Goal: Book appointment/travel/reservation

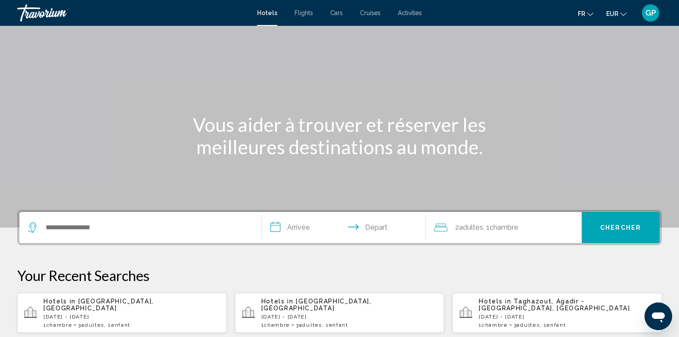
scroll to position [43, 0]
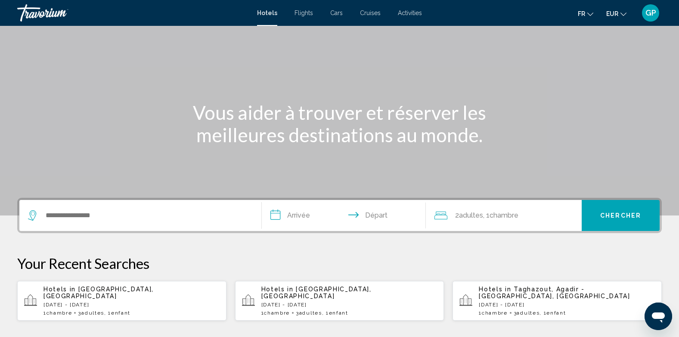
click at [81, 302] on p "Wed, 13 May - Wed, 20 May" at bounding box center [132, 305] width 176 height 6
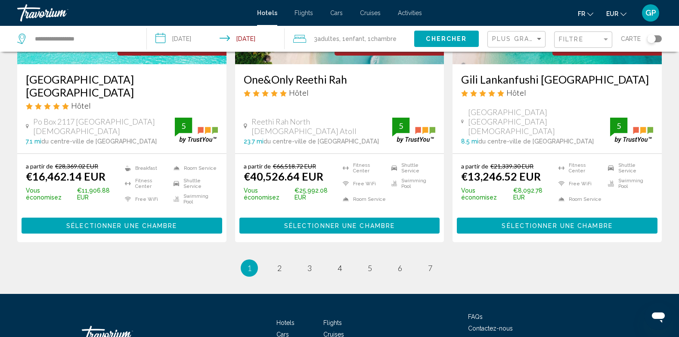
scroll to position [1204, 0]
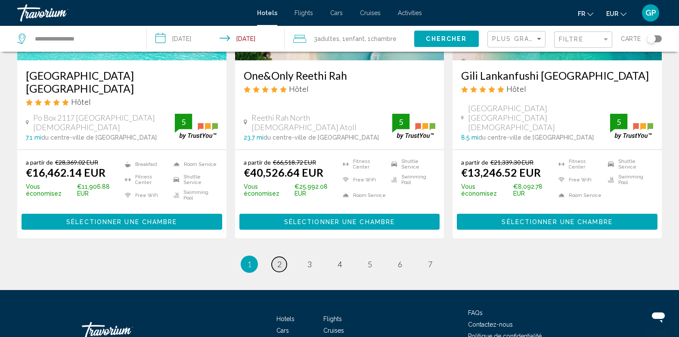
click at [278, 259] on span "2" at bounding box center [279, 263] width 4 height 9
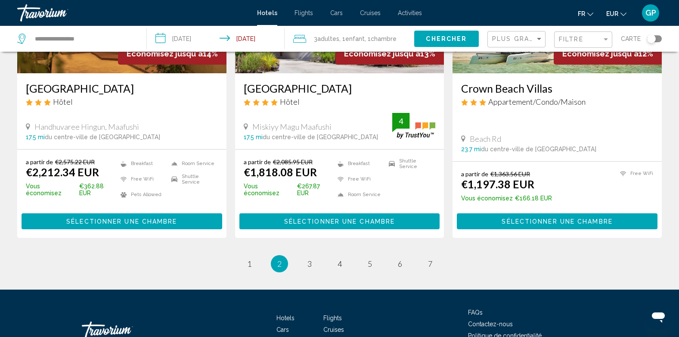
scroll to position [1115, 0]
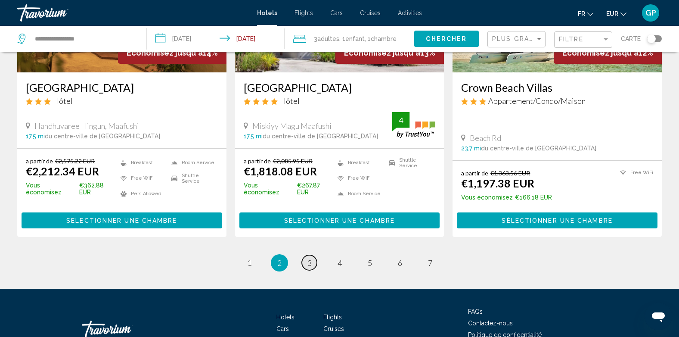
click at [306, 255] on link "page 3" at bounding box center [309, 262] width 15 height 15
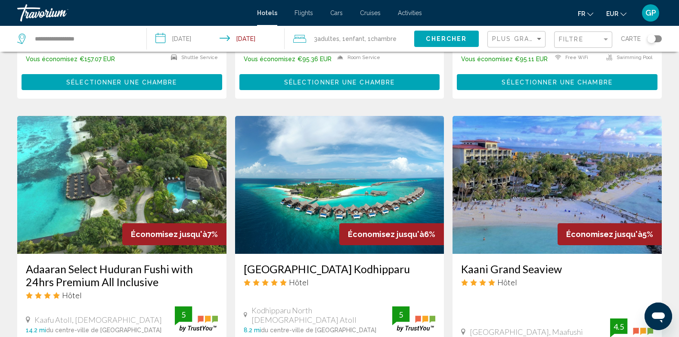
scroll to position [991, 0]
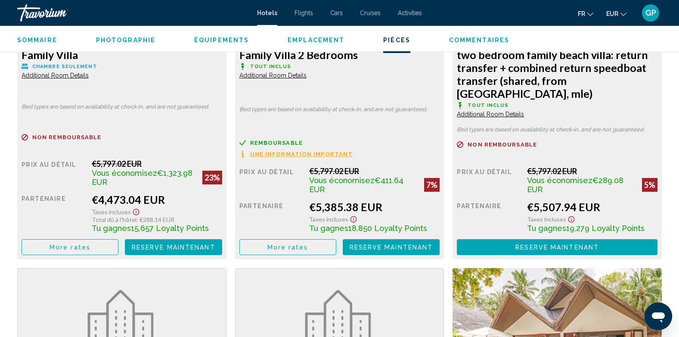
scroll to position [1292, 0]
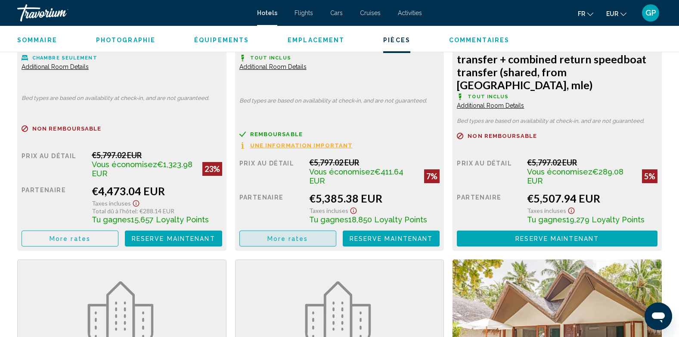
click at [285, 238] on span "More rates" at bounding box center [288, 238] width 41 height 7
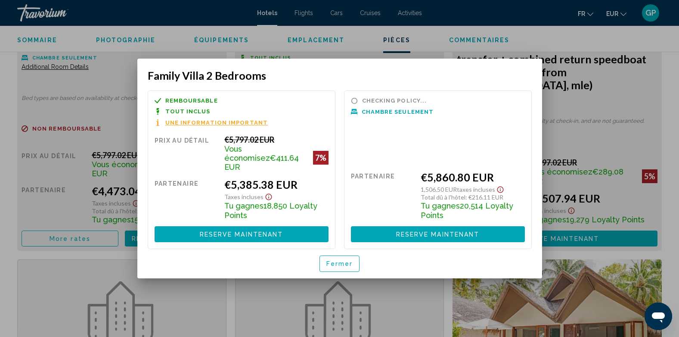
scroll to position [0, 0]
click at [342, 261] on span "Fermer" at bounding box center [340, 264] width 27 height 7
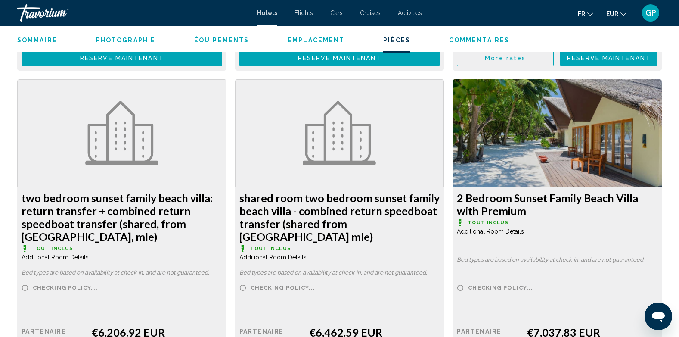
scroll to position [1853, 0]
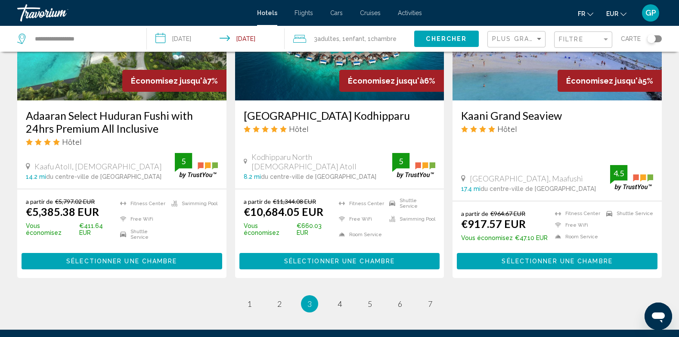
scroll to position [1129, 0]
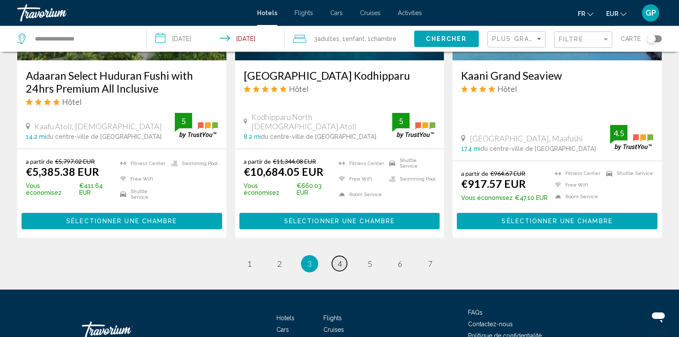
click at [342, 259] on span "4" at bounding box center [340, 263] width 4 height 9
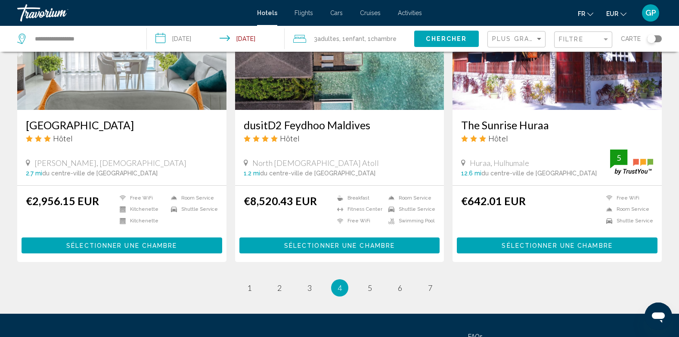
scroll to position [1072, 0]
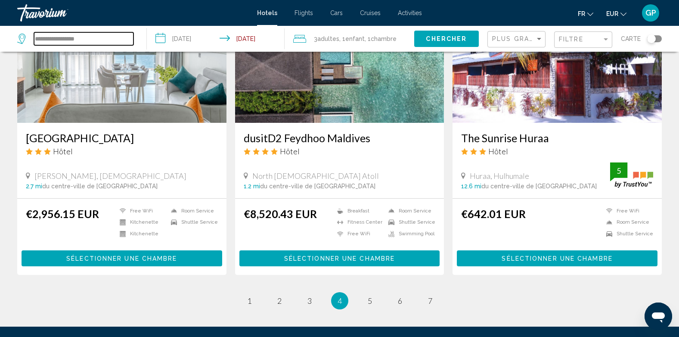
drag, startPoint x: 91, startPoint y: 38, endPoint x: 34, endPoint y: 38, distance: 57.7
click at [34, 38] on div "**********" at bounding box center [75, 38] width 116 height 13
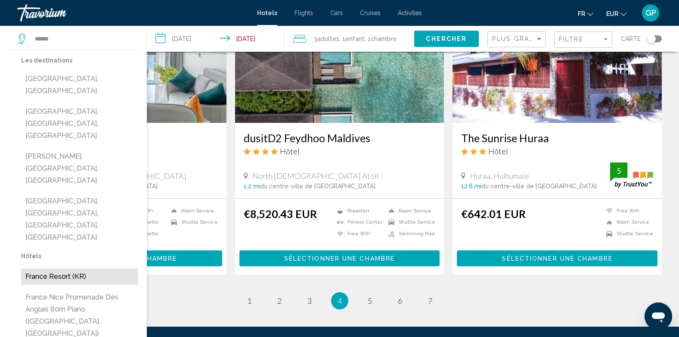
click at [47, 268] on button "France Resort (KR)" at bounding box center [79, 276] width 117 height 16
type input "**********"
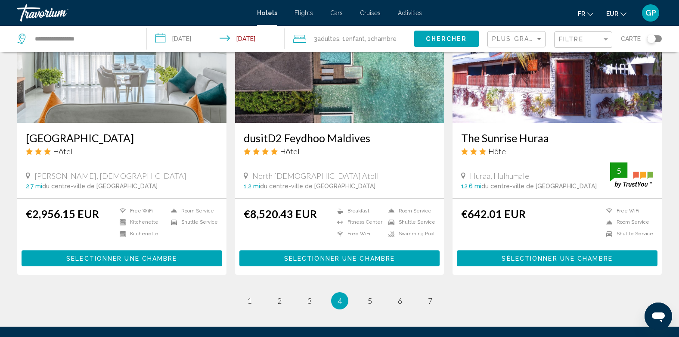
click at [197, 40] on input "**********" at bounding box center [218, 40] width 142 height 28
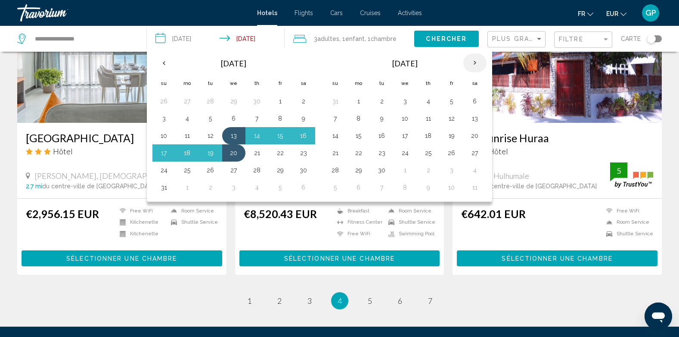
click at [473, 59] on th "Next month" at bounding box center [475, 62] width 23 height 19
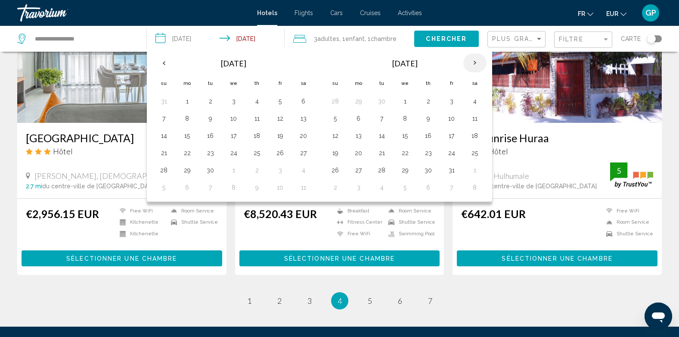
click at [473, 59] on th "Next month" at bounding box center [475, 62] width 23 height 19
click at [360, 119] on button "3" at bounding box center [359, 118] width 14 height 12
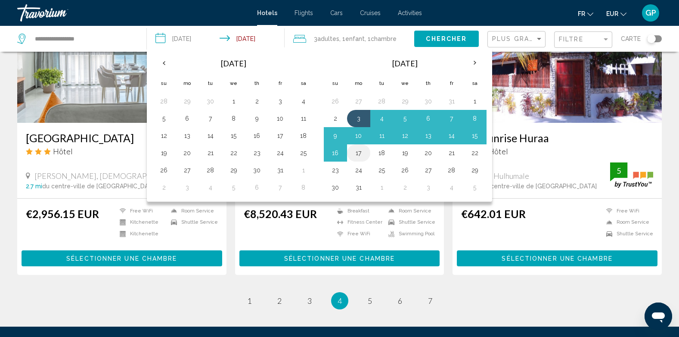
click at [358, 151] on button "17" at bounding box center [359, 153] width 14 height 12
type input "**********"
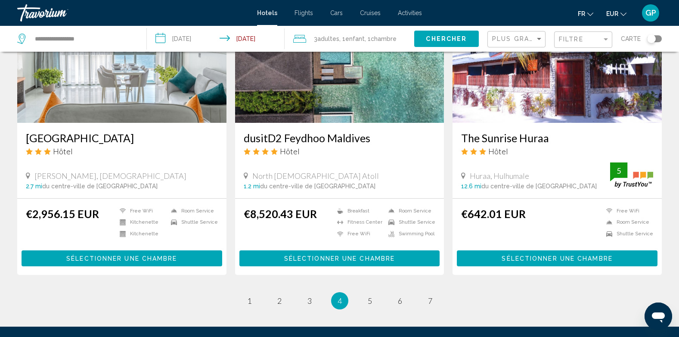
click at [449, 40] on span "Chercher" at bounding box center [446, 39] width 41 height 7
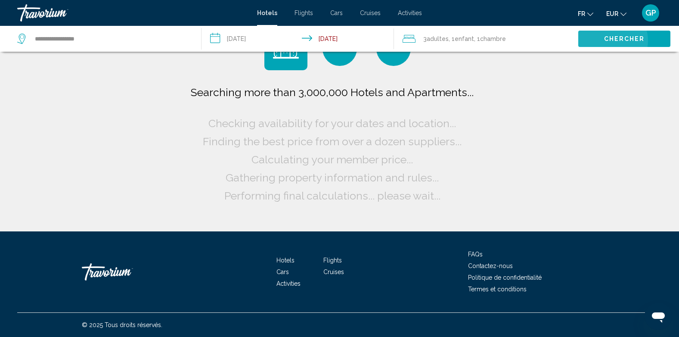
scroll to position [0, 0]
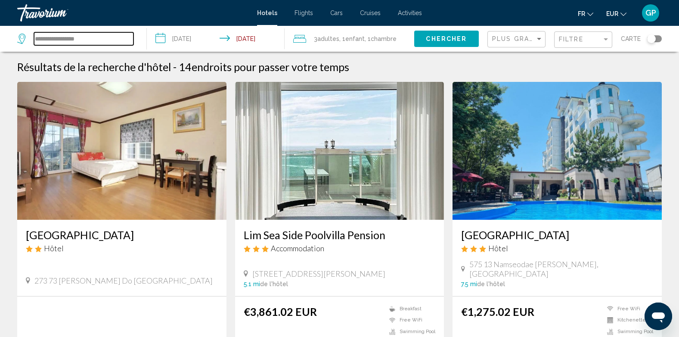
click at [114, 37] on input "**********" at bounding box center [84, 38] width 100 height 13
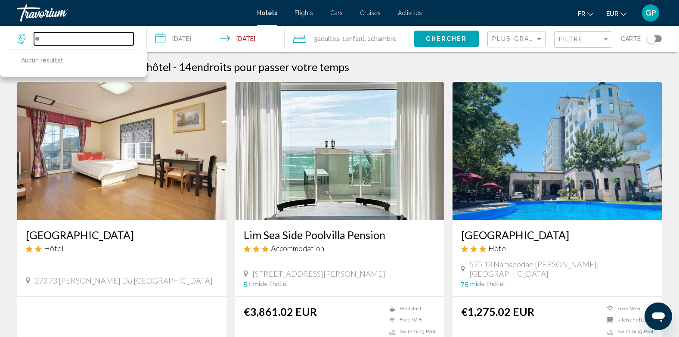
type input "*"
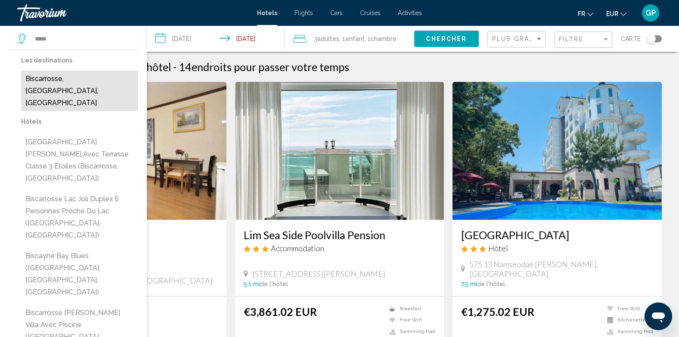
click at [86, 81] on button "Biscarrosse, Landes, France" at bounding box center [79, 91] width 117 height 40
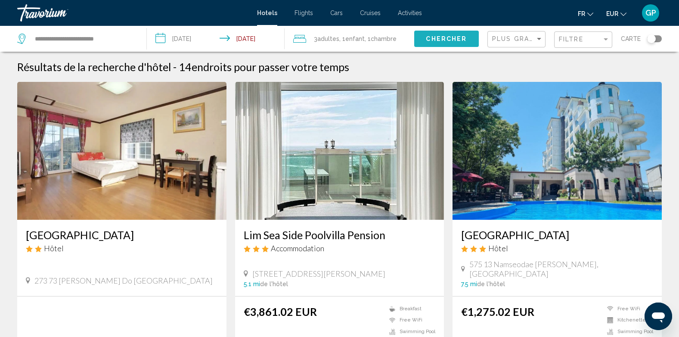
click at [457, 41] on span "Chercher" at bounding box center [446, 39] width 41 height 7
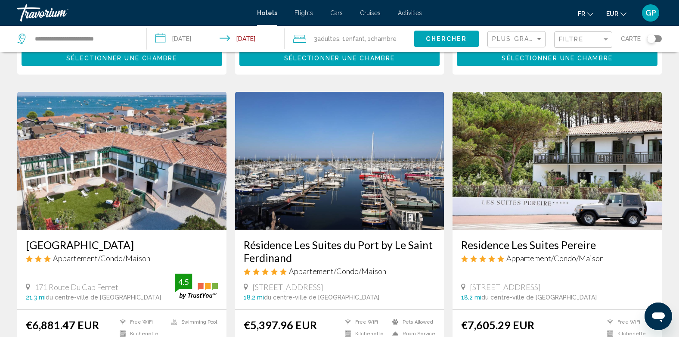
scroll to position [931, 0]
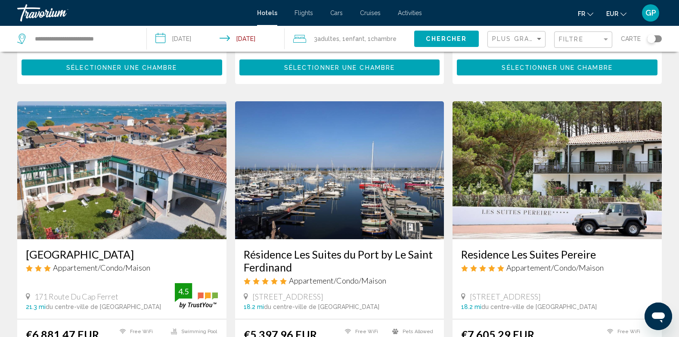
click at [375, 36] on span "Chambre" at bounding box center [384, 38] width 26 height 7
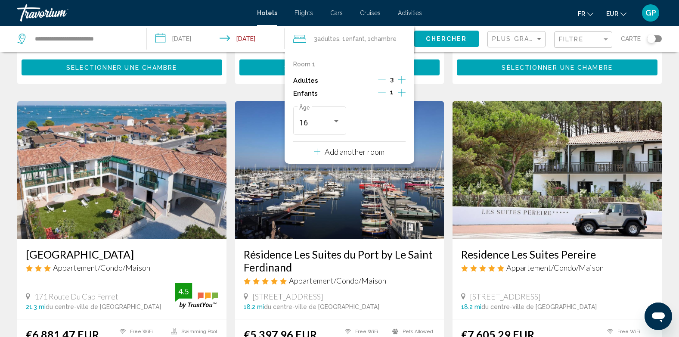
click at [363, 153] on p "Add another room" at bounding box center [355, 151] width 60 height 9
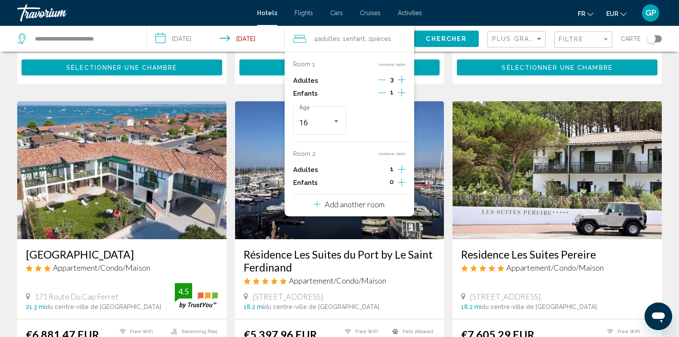
click at [400, 85] on icon "Increment adults" at bounding box center [402, 80] width 8 height 10
click at [445, 42] on span "Chercher" at bounding box center [446, 39] width 41 height 7
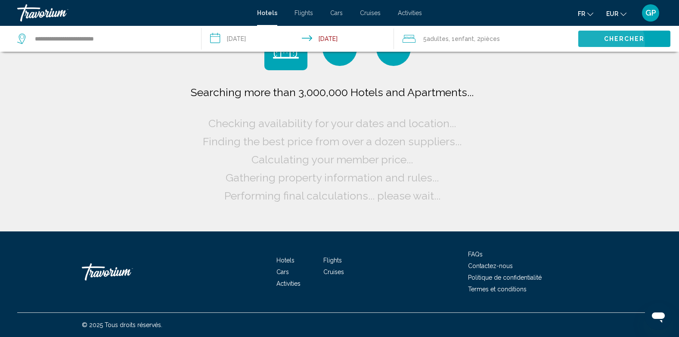
scroll to position [0, 0]
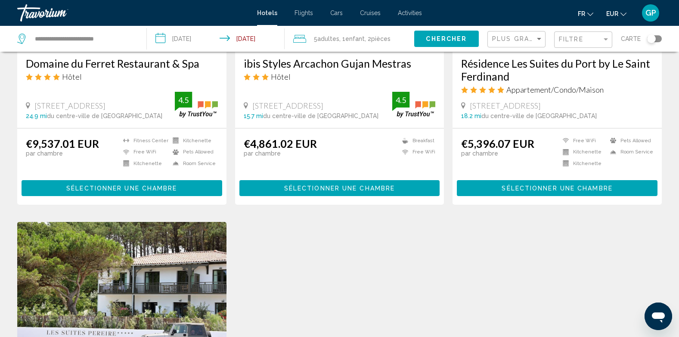
scroll to position [775, 0]
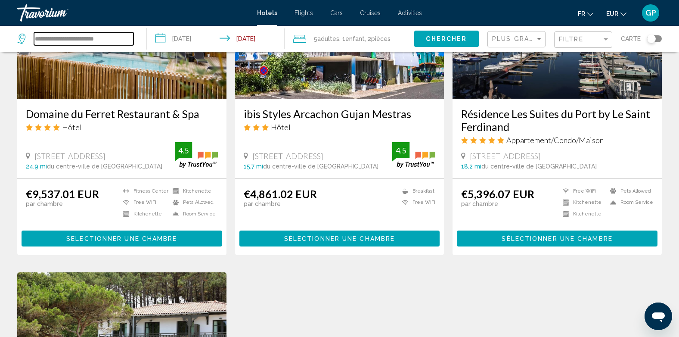
drag, startPoint x: 119, startPoint y: 37, endPoint x: 31, endPoint y: 37, distance: 88.3
click at [31, 37] on div "**********" at bounding box center [75, 38] width 116 height 13
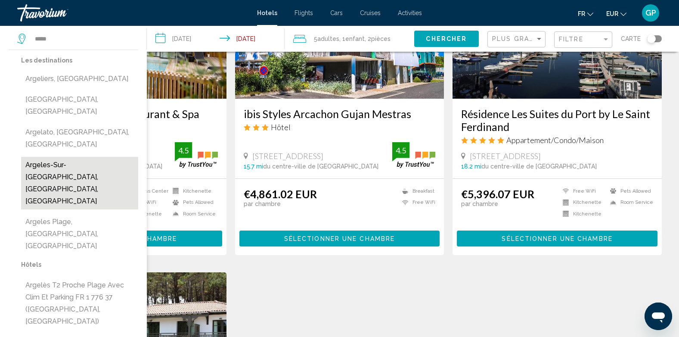
click at [62, 157] on button "Argeles-Sur-Mer, East Pyrenees, France" at bounding box center [79, 183] width 117 height 53
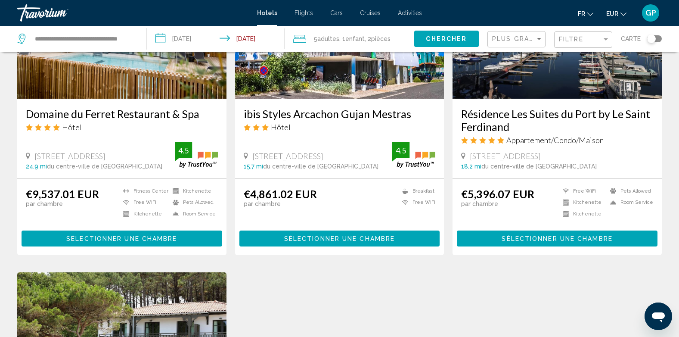
click at [453, 40] on span "Chercher" at bounding box center [446, 39] width 41 height 7
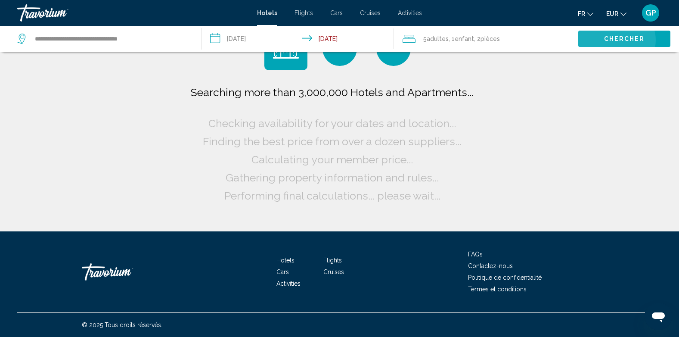
scroll to position [0, 0]
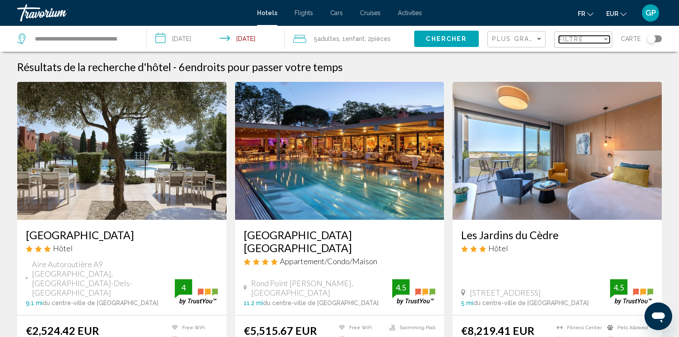
click at [568, 39] on span "Filtre" at bounding box center [571, 39] width 25 height 7
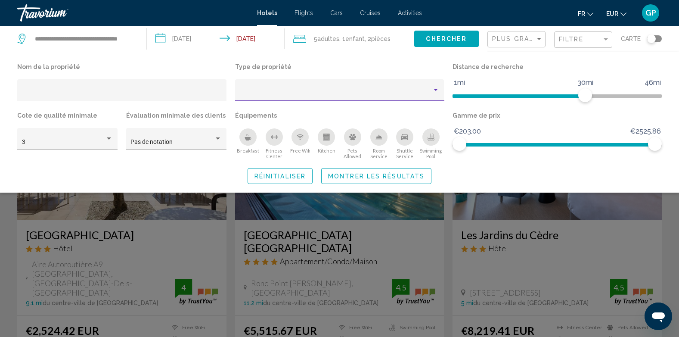
click at [427, 92] on div "Property type" at bounding box center [336, 93] width 193 height 7
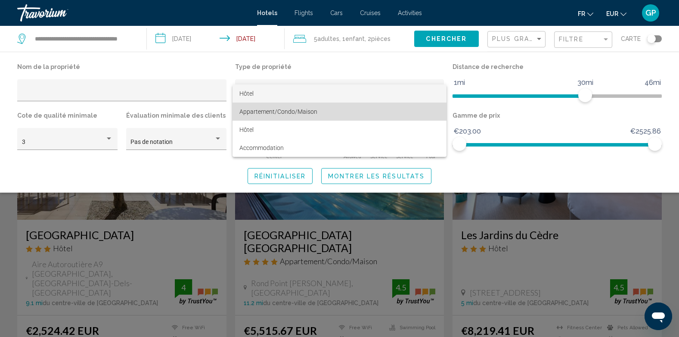
click at [313, 112] on span "Appartement/Condo/Maison" at bounding box center [279, 111] width 78 height 7
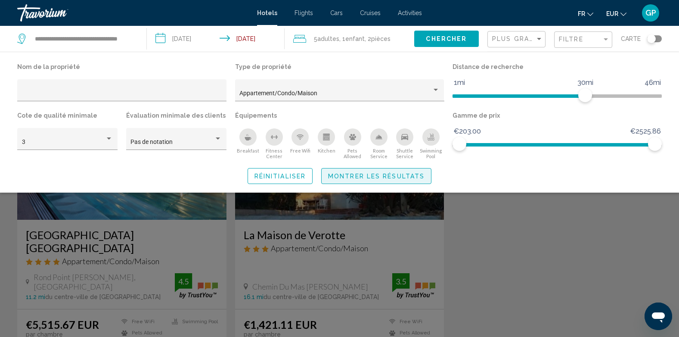
click at [367, 175] on span "Montrer les résultats" at bounding box center [376, 176] width 97 height 7
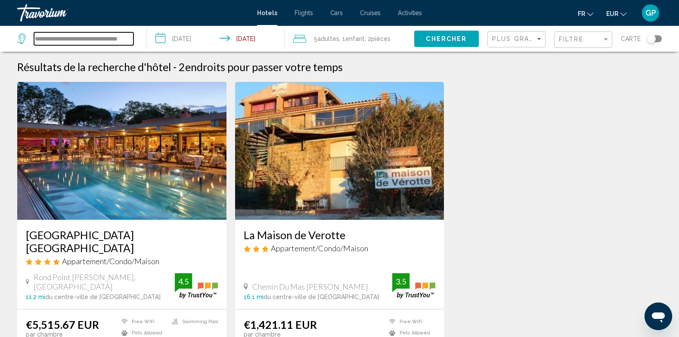
scroll to position [0, 13]
drag, startPoint x: 34, startPoint y: 38, endPoint x: 136, endPoint y: 44, distance: 101.4
click at [136, 44] on div "**********" at bounding box center [77, 39] width 121 height 26
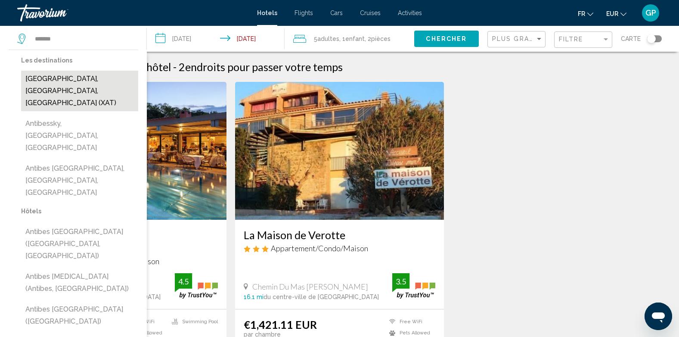
click at [84, 80] on button "Antibes, Cannes, France (XAT)" at bounding box center [79, 91] width 117 height 40
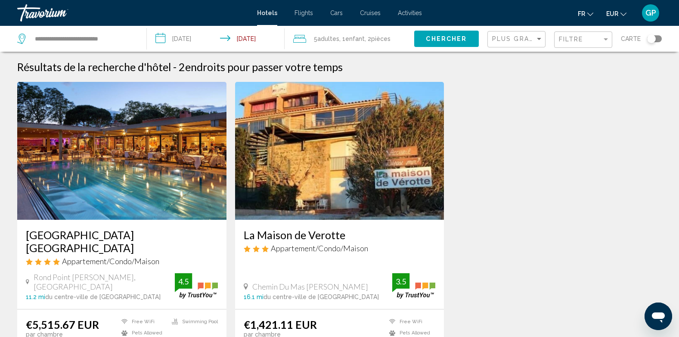
click at [442, 39] on span "Chercher" at bounding box center [446, 39] width 41 height 7
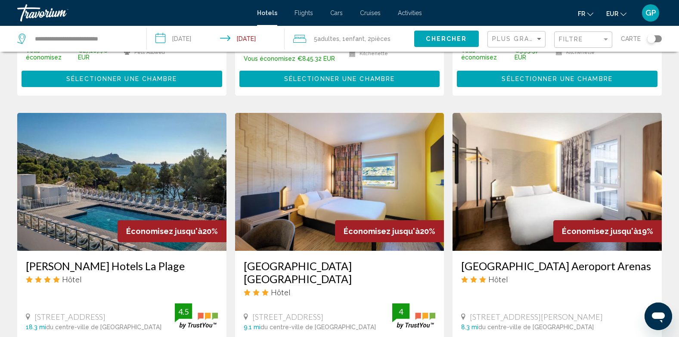
scroll to position [345, 0]
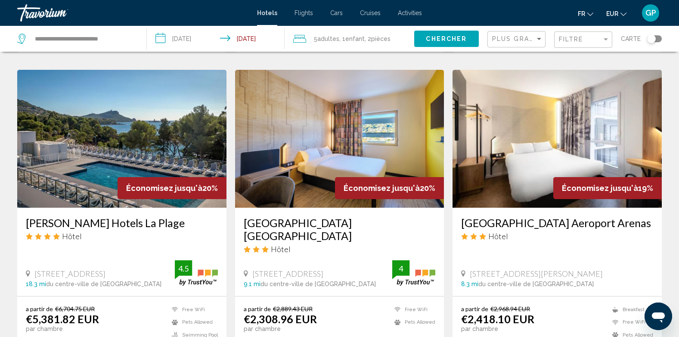
click at [379, 39] on span "pièces" at bounding box center [380, 38] width 19 height 7
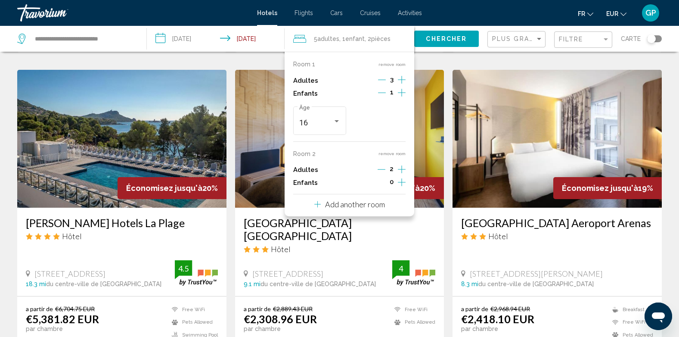
click at [401, 79] on icon "Increment adults" at bounding box center [402, 80] width 8 height 10
click at [392, 155] on button "remove room" at bounding box center [392, 154] width 27 height 6
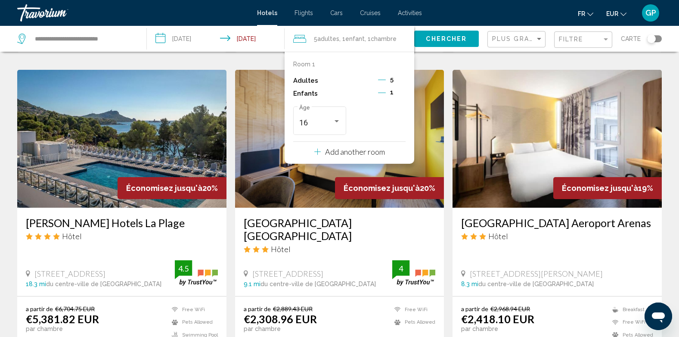
click at [452, 39] on span "Chercher" at bounding box center [446, 39] width 41 height 7
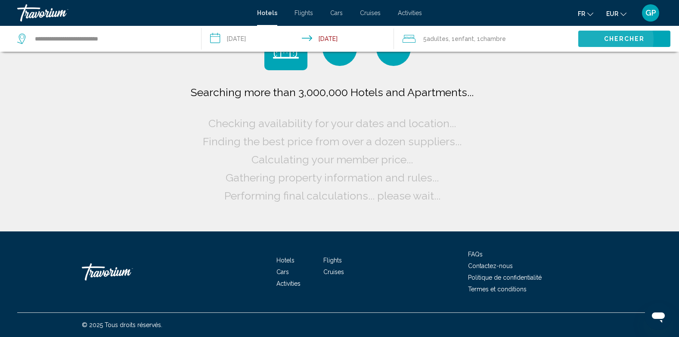
scroll to position [0, 0]
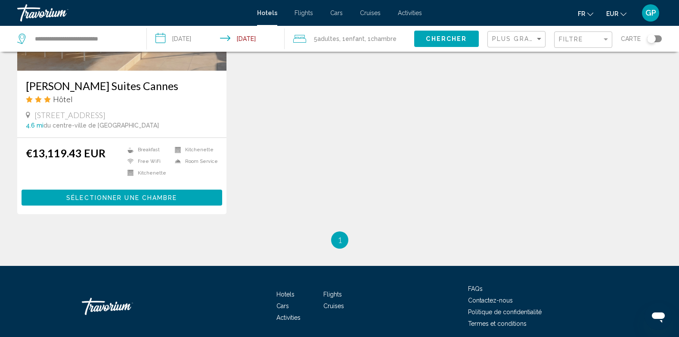
scroll to position [1145, 0]
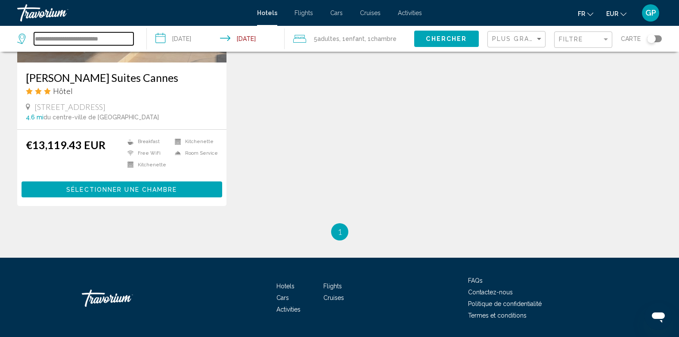
drag, startPoint x: 122, startPoint y: 38, endPoint x: 32, endPoint y: 39, distance: 90.0
click at [32, 39] on div "**********" at bounding box center [75, 38] width 116 height 13
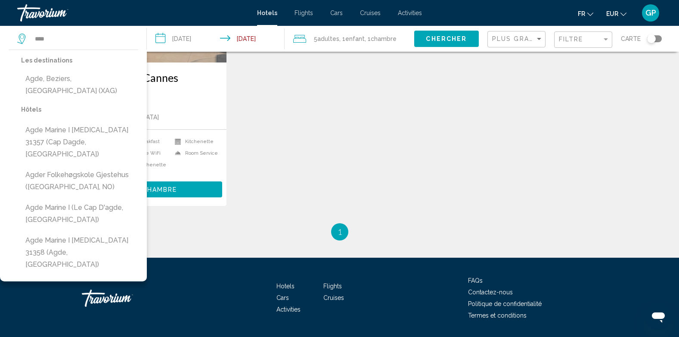
click at [56, 83] on button "Agde, Beziers, France (XAG)" at bounding box center [79, 85] width 117 height 28
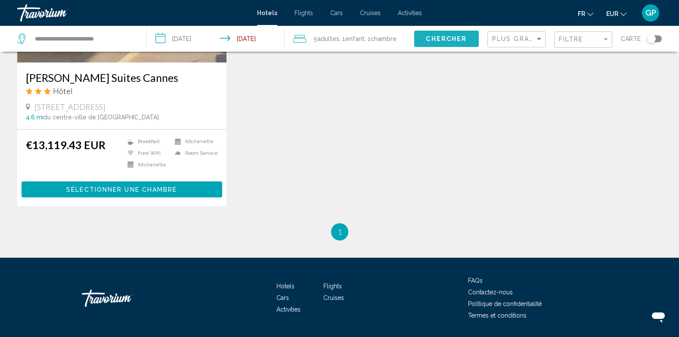
click at [447, 42] on span "Chercher" at bounding box center [446, 39] width 41 height 7
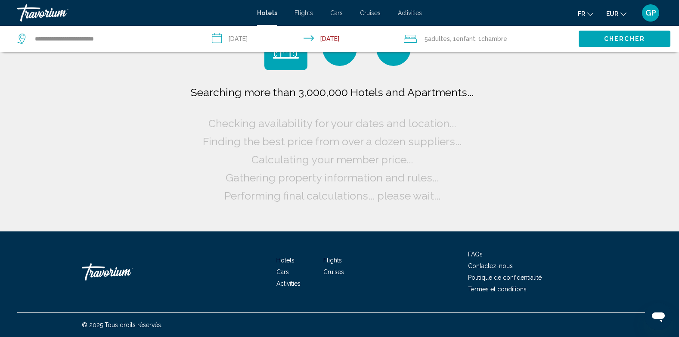
scroll to position [0, 0]
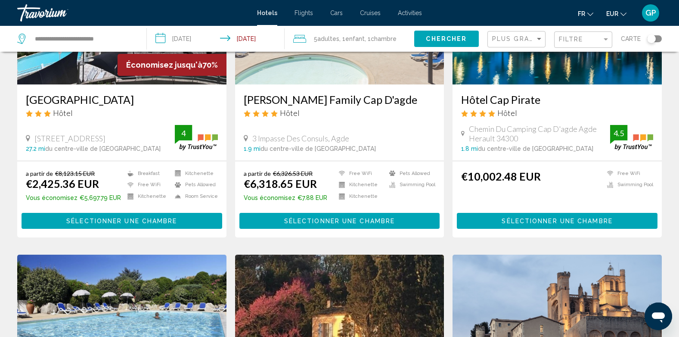
scroll to position [111, 0]
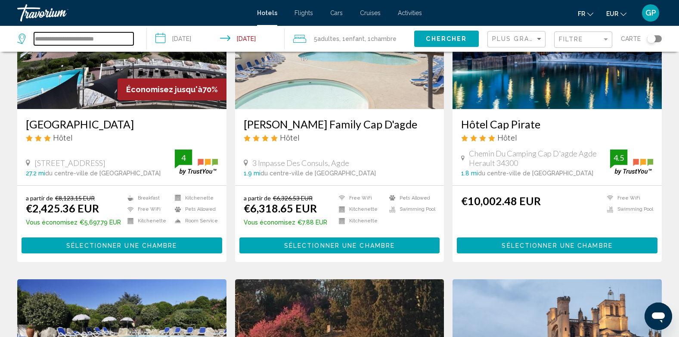
drag, startPoint x: 117, startPoint y: 38, endPoint x: 33, endPoint y: 38, distance: 84.4
click at [33, 38] on div "**********" at bounding box center [75, 38] width 116 height 13
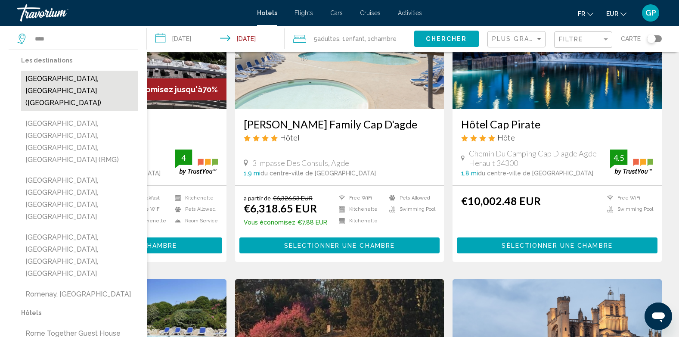
click at [67, 80] on button "Rome, Italy (ROM)" at bounding box center [79, 91] width 117 height 40
type input "**********"
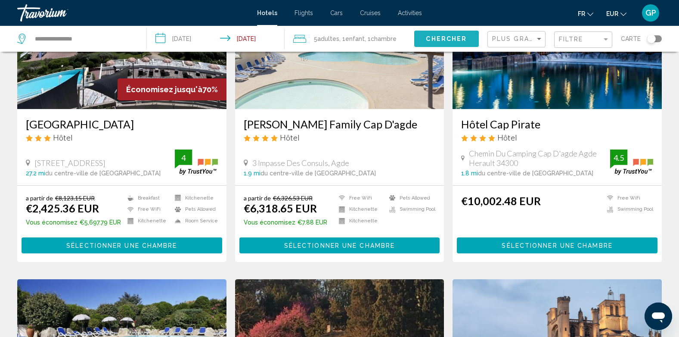
click at [443, 38] on span "Chercher" at bounding box center [446, 39] width 41 height 7
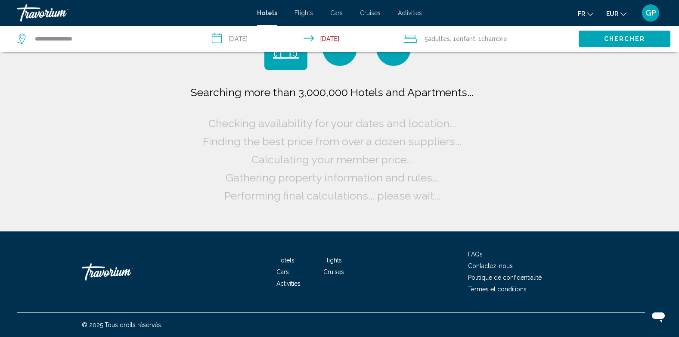
scroll to position [0, 0]
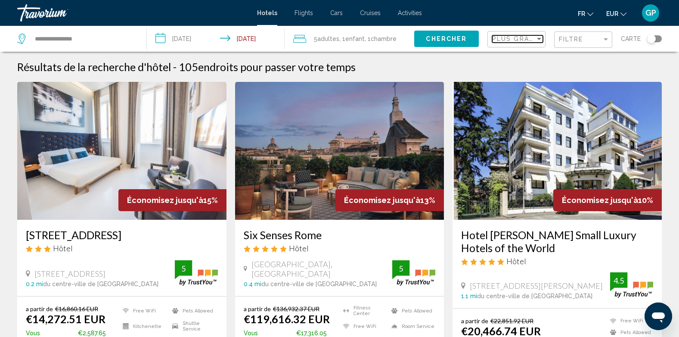
click at [519, 40] on span "Plus grandes économies" at bounding box center [543, 38] width 103 height 7
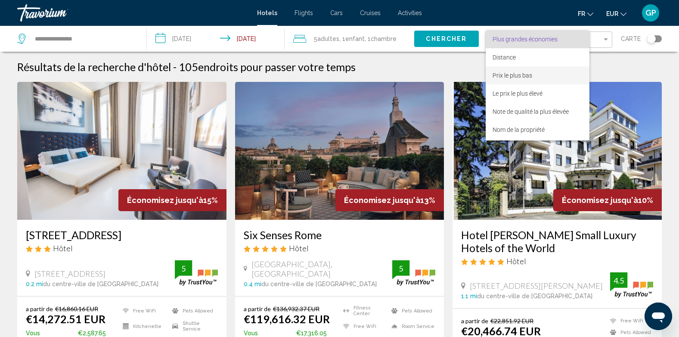
click at [515, 73] on span "Prix le plus bas" at bounding box center [513, 75] width 40 height 7
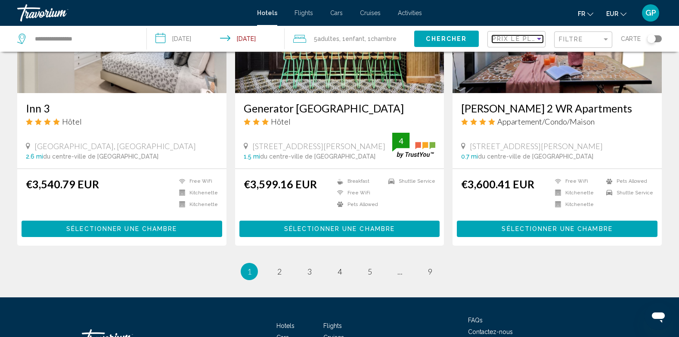
scroll to position [1077, 0]
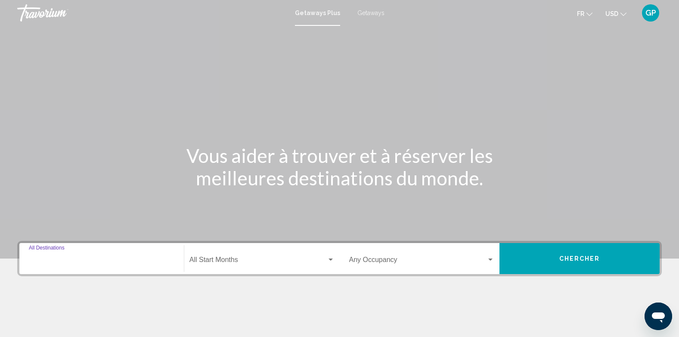
click at [97, 264] on input "Destination All Destinations" at bounding box center [102, 262] width 146 height 8
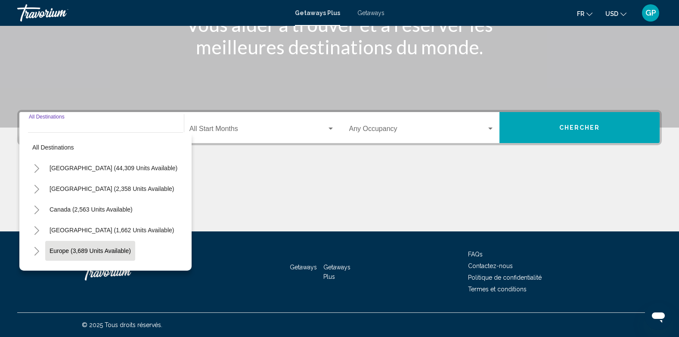
scroll to position [43, 0]
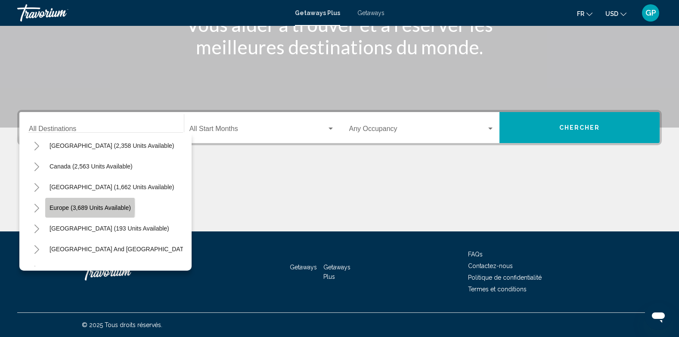
click at [58, 207] on span "Europe (3,689 units available)" at bounding box center [90, 207] width 81 height 7
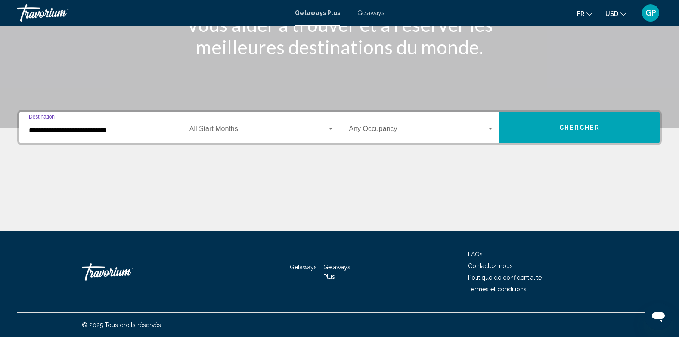
click at [50, 130] on input "**********" at bounding box center [102, 131] width 146 height 8
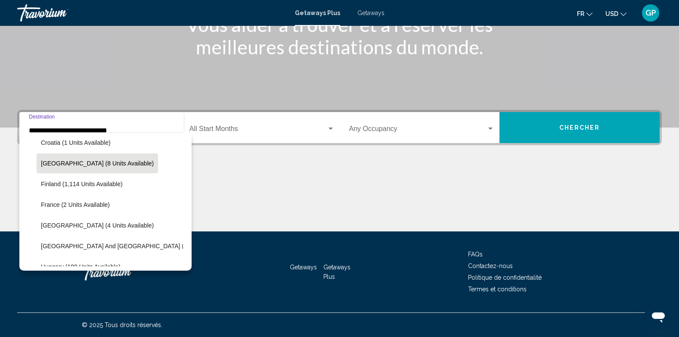
scroll to position [184, 0]
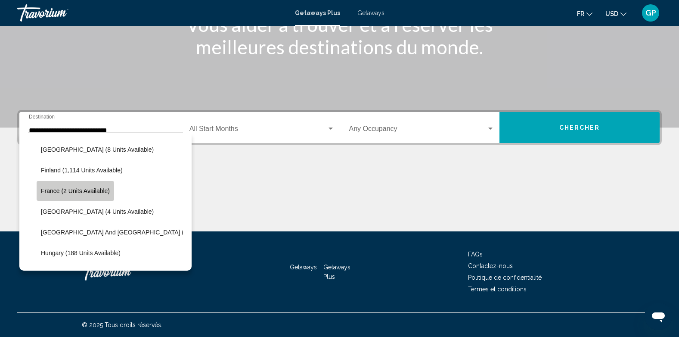
click at [57, 192] on span "France (2 units available)" at bounding box center [75, 190] width 69 height 7
type input "**********"
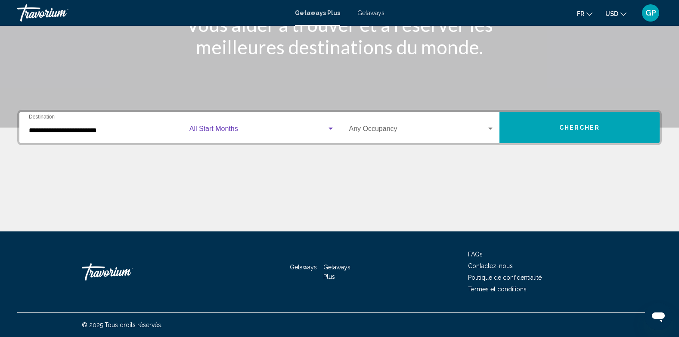
click at [246, 133] on span "Search widget" at bounding box center [258, 131] width 137 height 8
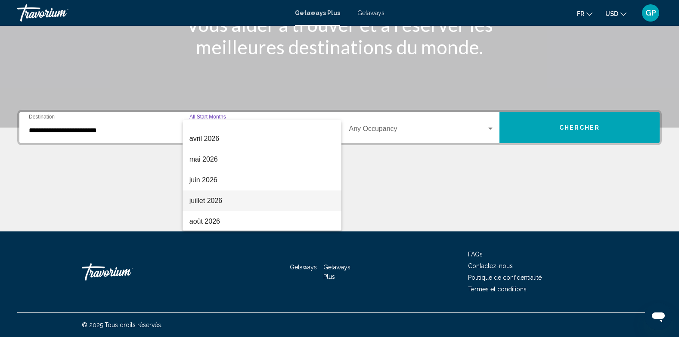
scroll to position [179, 0]
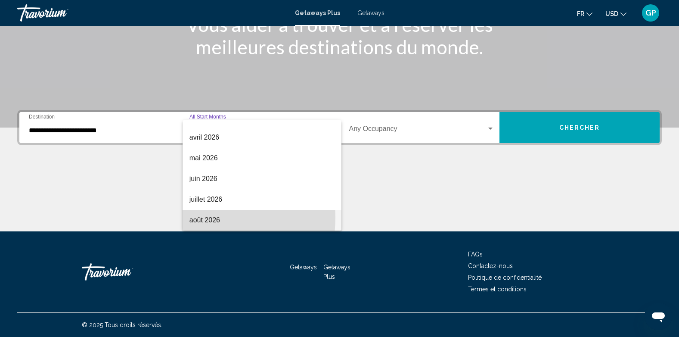
click at [204, 218] on span "août 2026" at bounding box center [262, 220] width 145 height 21
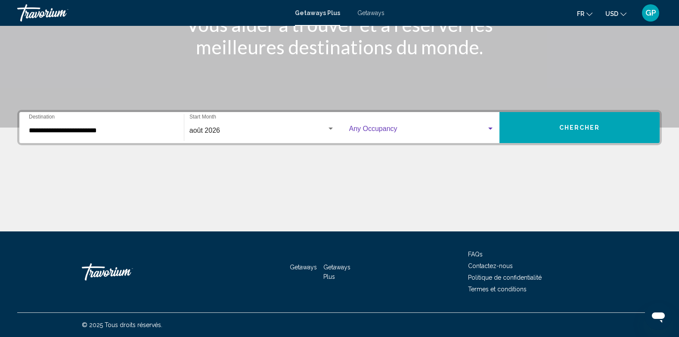
click at [399, 127] on span "Search widget" at bounding box center [418, 131] width 138 height 8
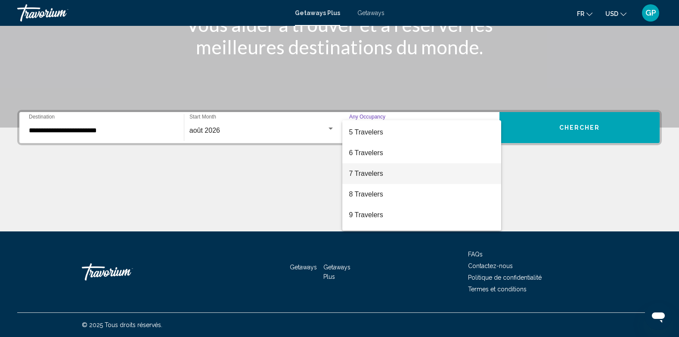
scroll to position [86, 0]
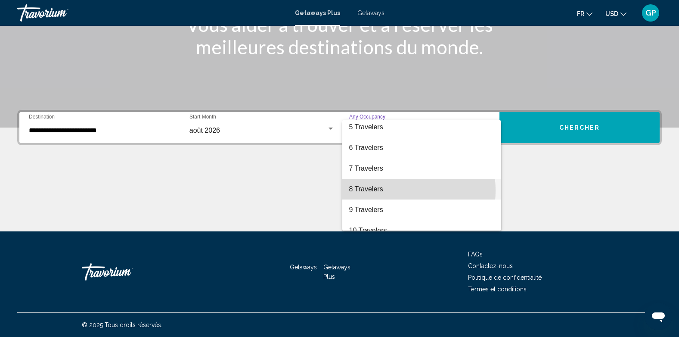
click at [386, 190] on span "8 Travelers" at bounding box center [422, 189] width 146 height 21
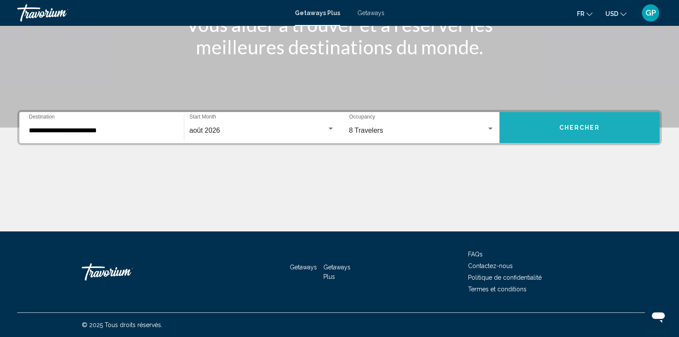
click at [564, 125] on span "Chercher" at bounding box center [580, 128] width 41 height 7
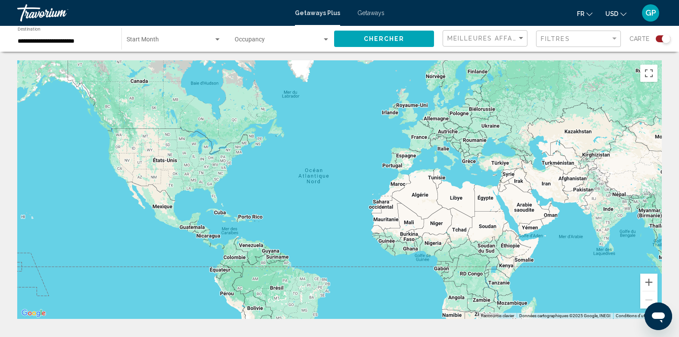
click at [660, 39] on div "Search widget" at bounding box center [663, 38] width 15 height 7
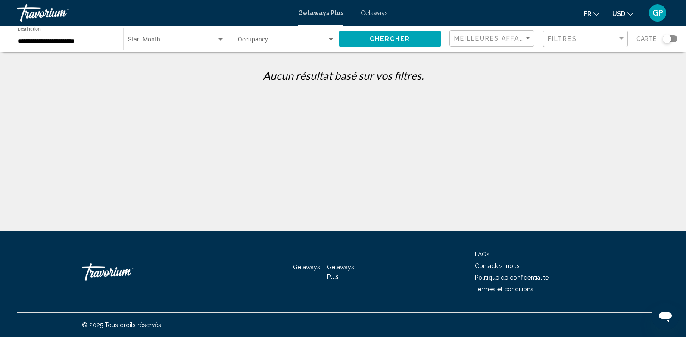
click at [94, 39] on input "**********" at bounding box center [66, 41] width 97 height 7
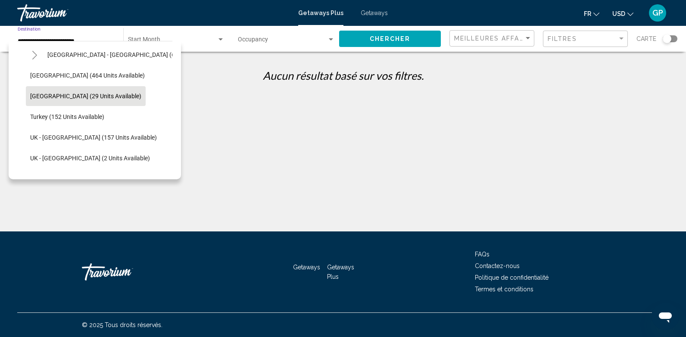
scroll to position [351, 0]
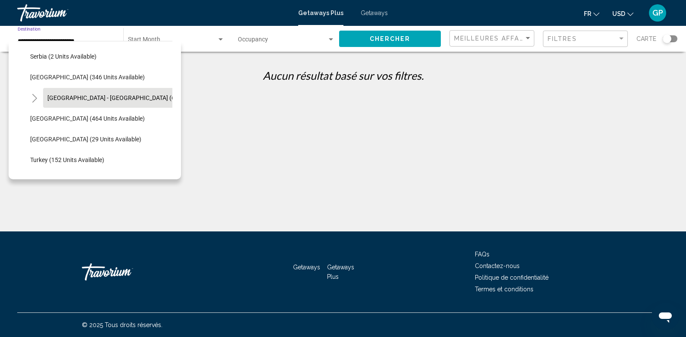
click at [54, 99] on span "[GEOGRAPHIC_DATA] - [GEOGRAPHIC_DATA] (67 units available)" at bounding box center [134, 97] width 174 height 7
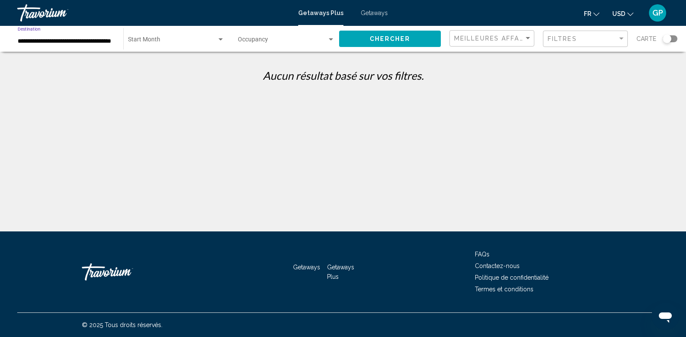
click at [19, 40] on input "**********" at bounding box center [66, 41] width 97 height 7
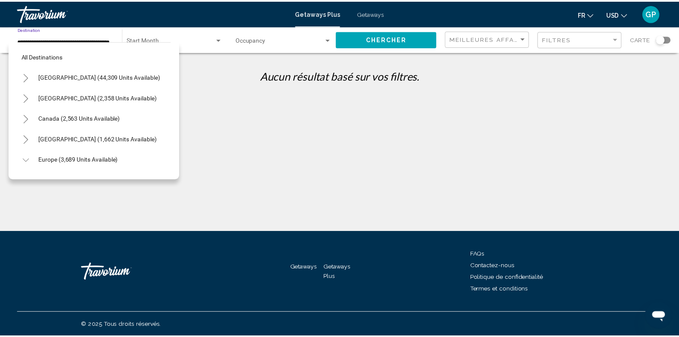
scroll to position [344, 0]
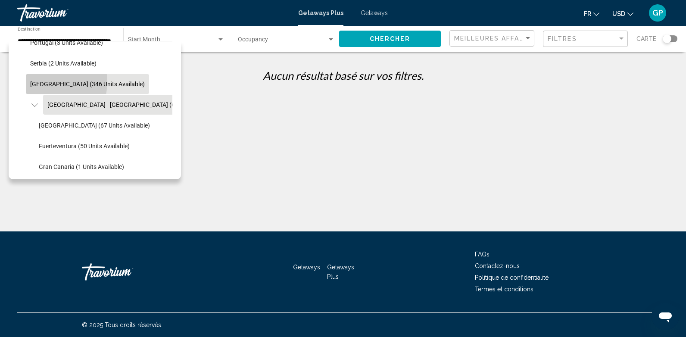
click at [42, 82] on span "[GEOGRAPHIC_DATA] (346 units available)" at bounding box center [87, 84] width 115 height 7
type input "**********"
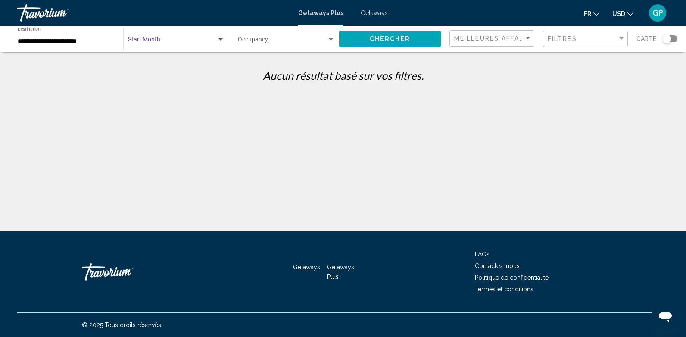
click at [189, 38] on span "Search widget" at bounding box center [172, 41] width 89 height 7
click at [140, 44] on span "All Start Months" at bounding box center [149, 41] width 43 height 7
click at [272, 40] on span "Search widget" at bounding box center [282, 41] width 89 height 7
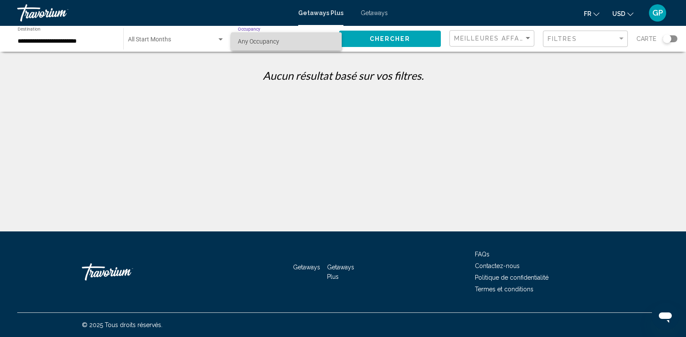
click at [286, 38] on span "Any Occupancy" at bounding box center [286, 41] width 97 height 18
click at [395, 40] on span "Chercher" at bounding box center [390, 39] width 41 height 7
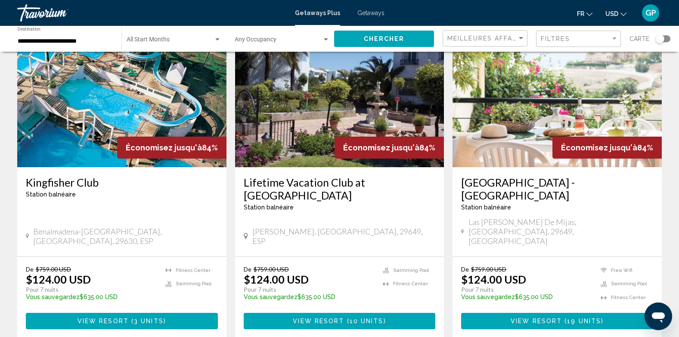
scroll to position [388, 0]
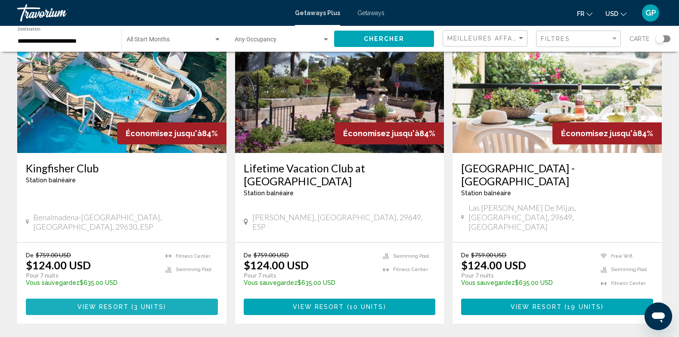
click at [116, 304] on span "View Resort" at bounding box center [103, 307] width 51 height 7
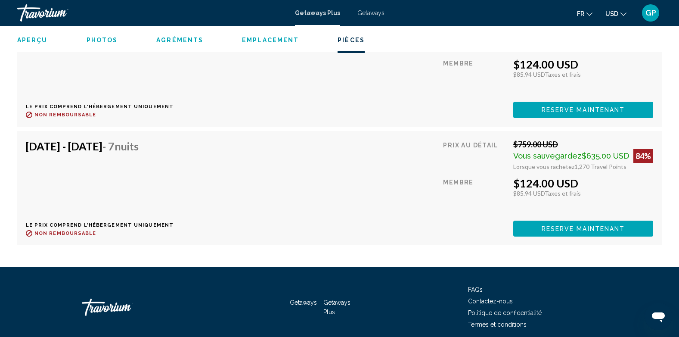
scroll to position [1508, 0]
